Goal: Task Accomplishment & Management: Manage account settings

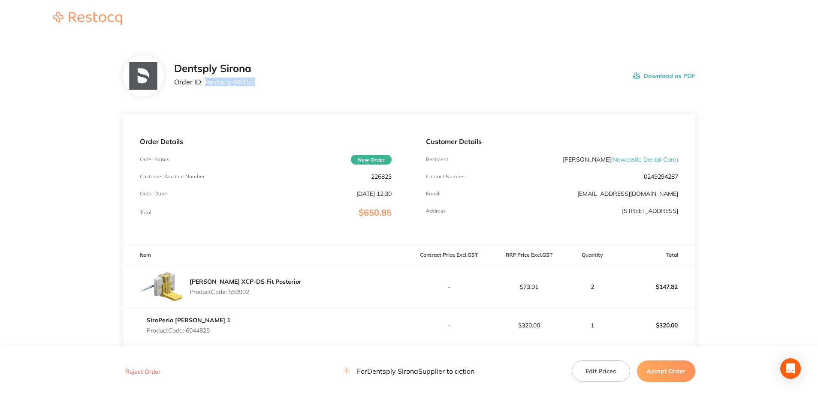
drag, startPoint x: 257, startPoint y: 84, endPoint x: 205, endPoint y: 80, distance: 51.7
click at [205, 80] on div "Dentsply Sirona Order ID: Restocq- 96153 Download as PDF" at bounding box center [434, 76] width 521 height 27
copy p "Restocq- 96153"
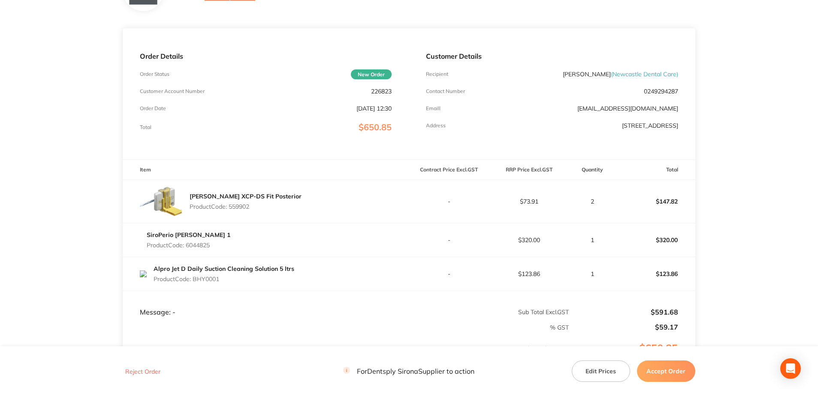
scroll to position [86, 0]
drag, startPoint x: 243, startPoint y: 208, endPoint x: 232, endPoint y: 208, distance: 11.2
click at [232, 208] on p "Product Code: 559902" at bounding box center [246, 206] width 112 height 7
copy p "559902"
drag, startPoint x: 218, startPoint y: 251, endPoint x: 188, endPoint y: 246, distance: 30.5
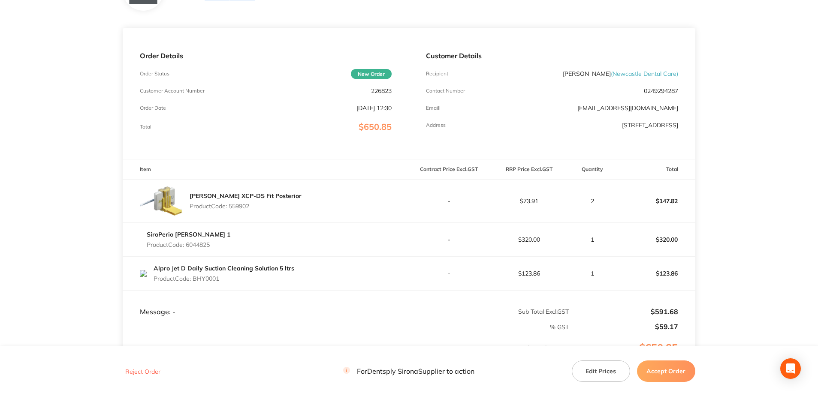
click at [188, 246] on div "SiroPerio [PERSON_NAME] 1 Product Code: 6044825" at bounding box center [266, 240] width 286 height 24
copy p "6044825"
drag, startPoint x: 221, startPoint y: 278, endPoint x: 195, endPoint y: 282, distance: 26.4
click at [195, 282] on p "Product Code: BHY0001" at bounding box center [224, 278] width 141 height 7
copy p "BHY0001"
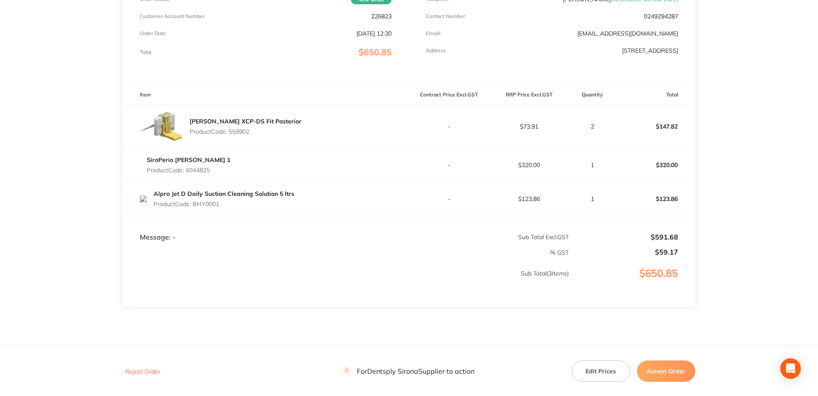
scroll to position [172, 0]
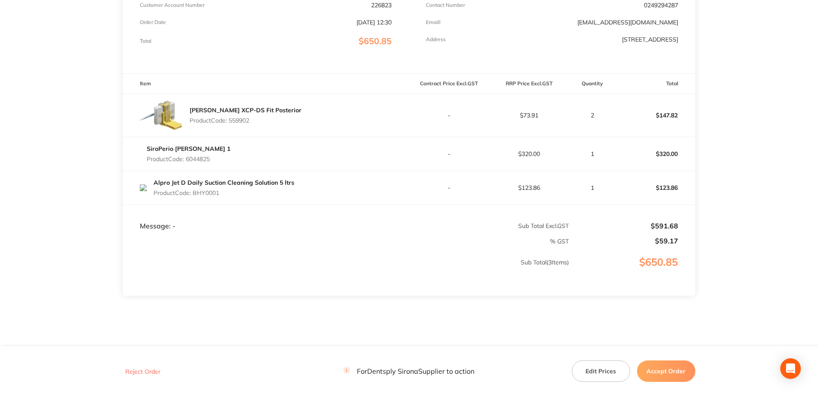
click at [657, 376] on button "Accept Order" at bounding box center [666, 371] width 58 height 21
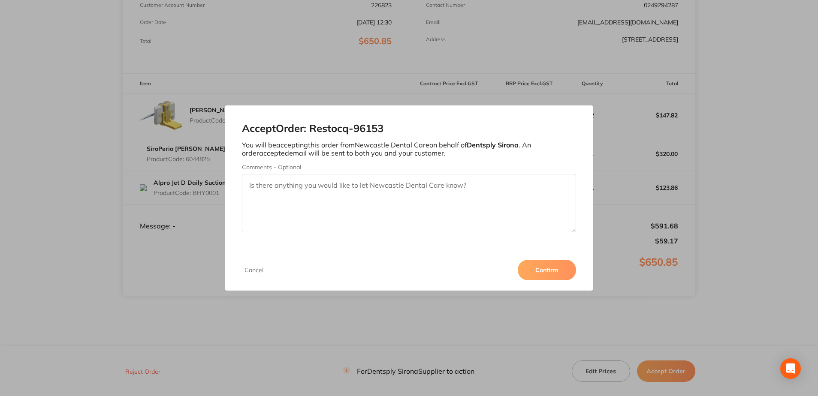
click at [543, 272] on button "Confirm" at bounding box center [547, 270] width 58 height 21
